Goal: Information Seeking & Learning: Find specific fact

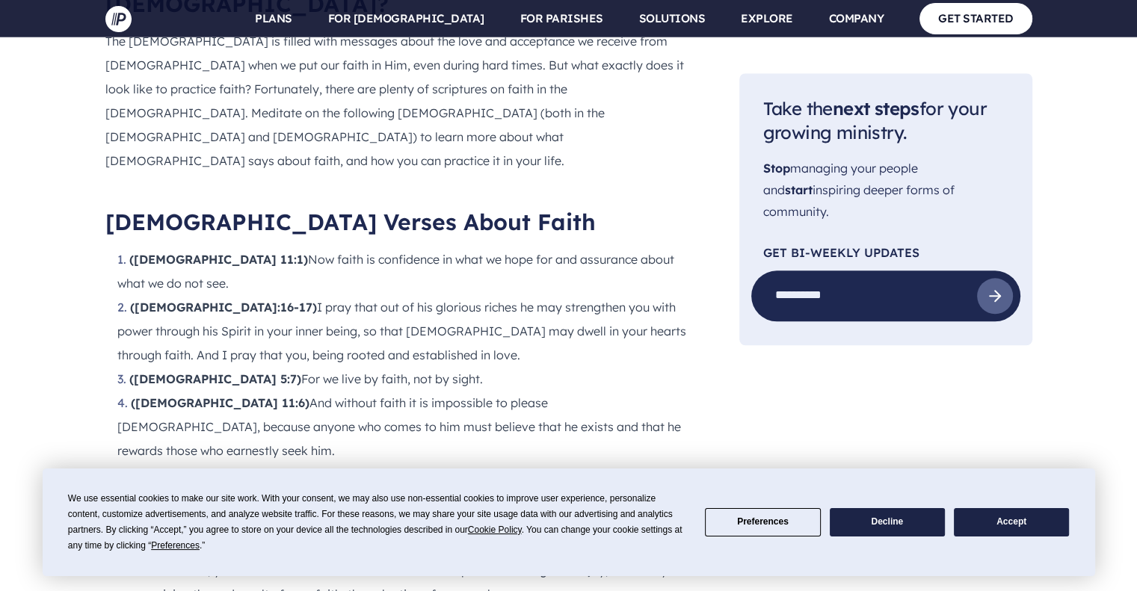
scroll to position [1423, 0]
click at [645, 391] on li "([DEMOGRAPHIC_DATA] 11:6) And without faith it is impossible to please [DEMOGRA…" at bounding box center [404, 427] width 574 height 72
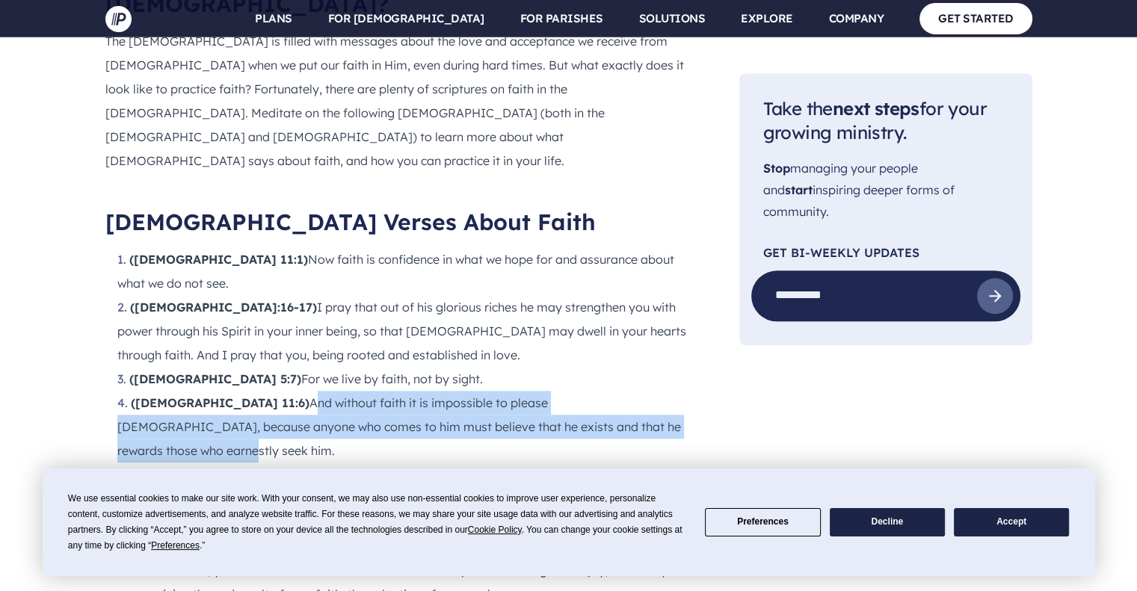
drag, startPoint x: 221, startPoint y: 265, endPoint x: 578, endPoint y: 280, distance: 356.8
click at [578, 391] on li "([DEMOGRAPHIC_DATA] 11:6) And without faith it is impossible to please [DEMOGRA…" at bounding box center [404, 427] width 574 height 72
click at [514, 391] on li "([DEMOGRAPHIC_DATA] 11:6) And without faith it is impossible to please [DEMOGRA…" at bounding box center [404, 427] width 574 height 72
drag, startPoint x: 577, startPoint y: 290, endPoint x: 221, endPoint y: 264, distance: 356.7
click at [221, 391] on li "([DEMOGRAPHIC_DATA] 11:6) And without faith it is impossible to please [DEMOGRA…" at bounding box center [404, 427] width 574 height 72
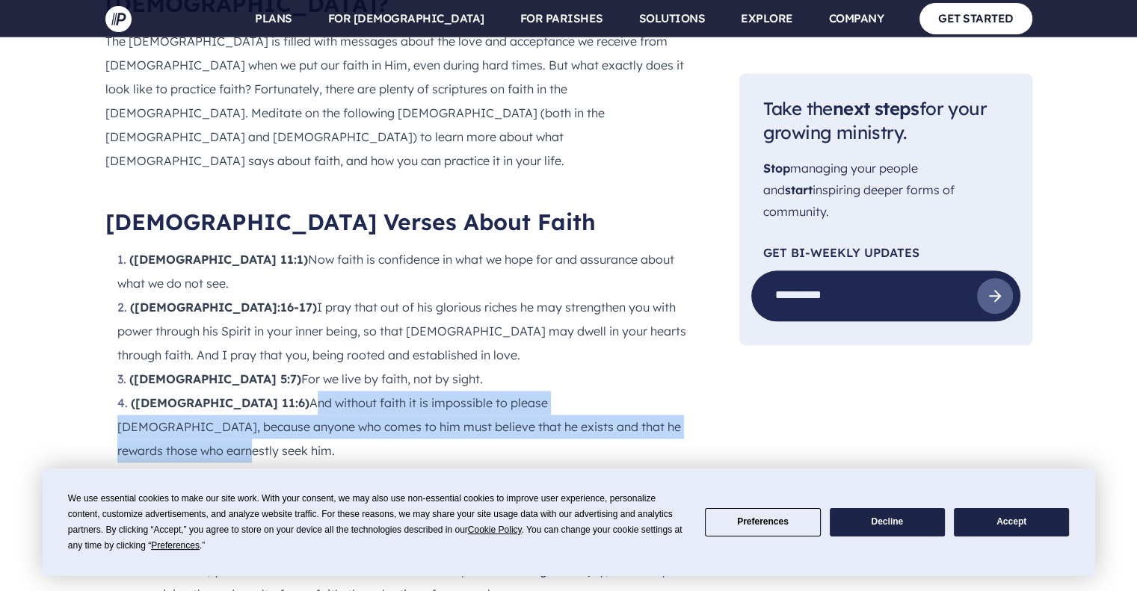
click at [282, 391] on li "([DEMOGRAPHIC_DATA] 11:6) And without faith it is impossible to please [DEMOGRA…" at bounding box center [404, 427] width 574 height 72
drag, startPoint x: 223, startPoint y: 265, endPoint x: 581, endPoint y: 275, distance: 358.1
click at [581, 391] on li "([DEMOGRAPHIC_DATA] 11:6) And without faith it is impossible to please [DEMOGRA…" at bounding box center [404, 427] width 574 height 72
click at [552, 391] on li "([DEMOGRAPHIC_DATA] 11:6) And without faith it is impossible to please [DEMOGRA…" at bounding box center [404, 427] width 574 height 72
drag, startPoint x: 580, startPoint y: 288, endPoint x: 223, endPoint y: 265, distance: 357.2
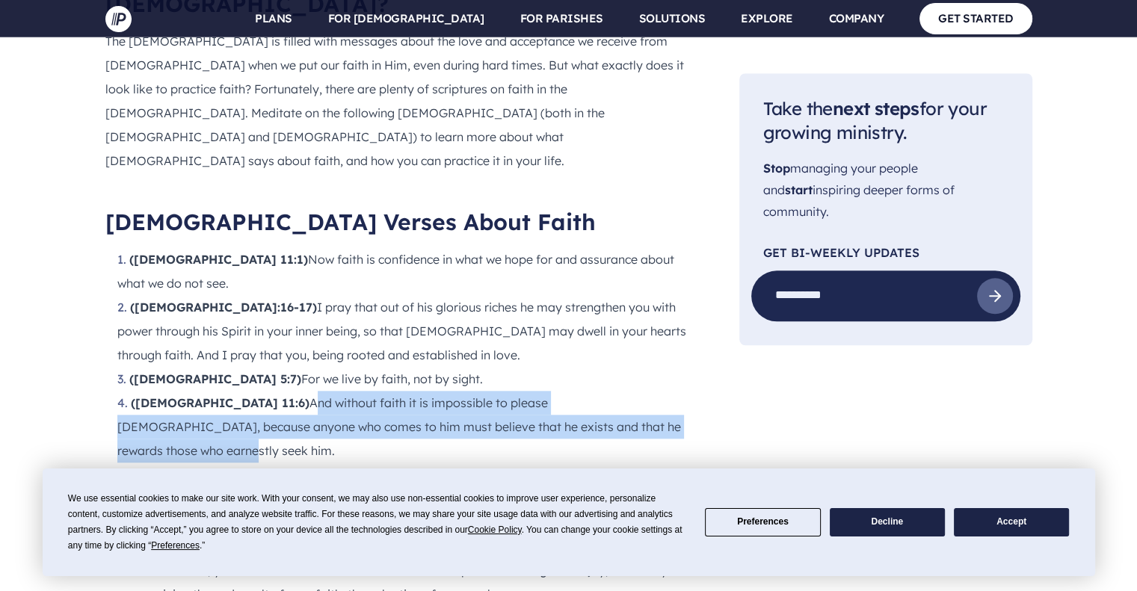
click at [223, 391] on li "([DEMOGRAPHIC_DATA] 11:6) And without faith it is impossible to please [DEMOGRA…" at bounding box center [404, 427] width 574 height 72
click at [254, 391] on li "([DEMOGRAPHIC_DATA] 11:6) And without faith it is impossible to please [DEMOGRA…" at bounding box center [404, 427] width 574 height 72
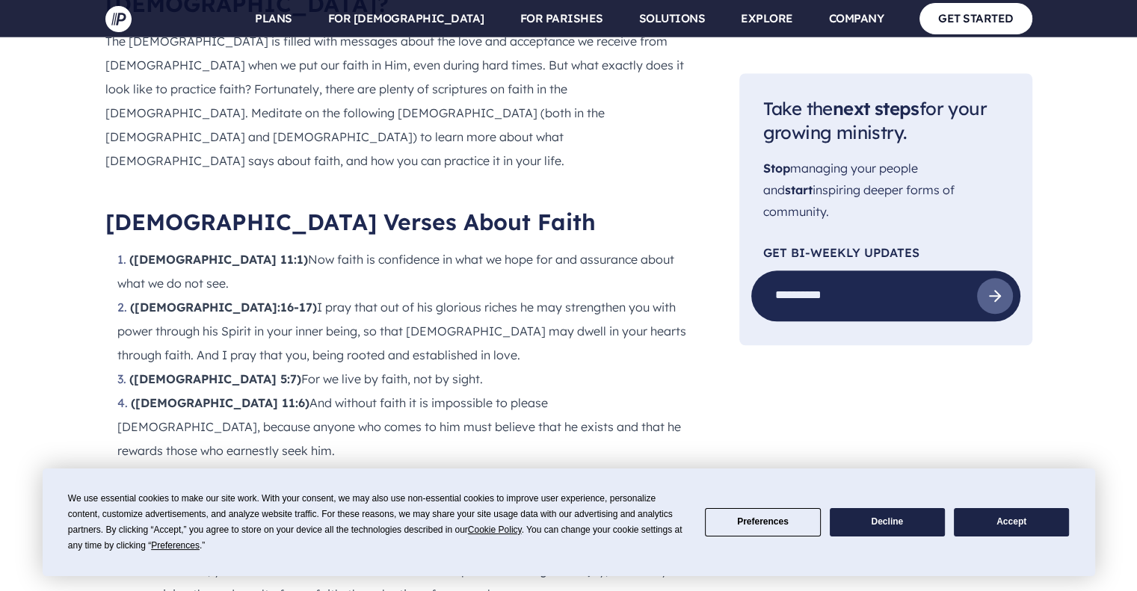
drag, startPoint x: 485, startPoint y: 271, endPoint x: 514, endPoint y: 271, distance: 29.1
click at [485, 391] on li "([DEMOGRAPHIC_DATA] 11:6) And without faith it is impossible to please [DEMOGRA…" at bounding box center [404, 427] width 574 height 72
